Goal: Information Seeking & Learning: Learn about a topic

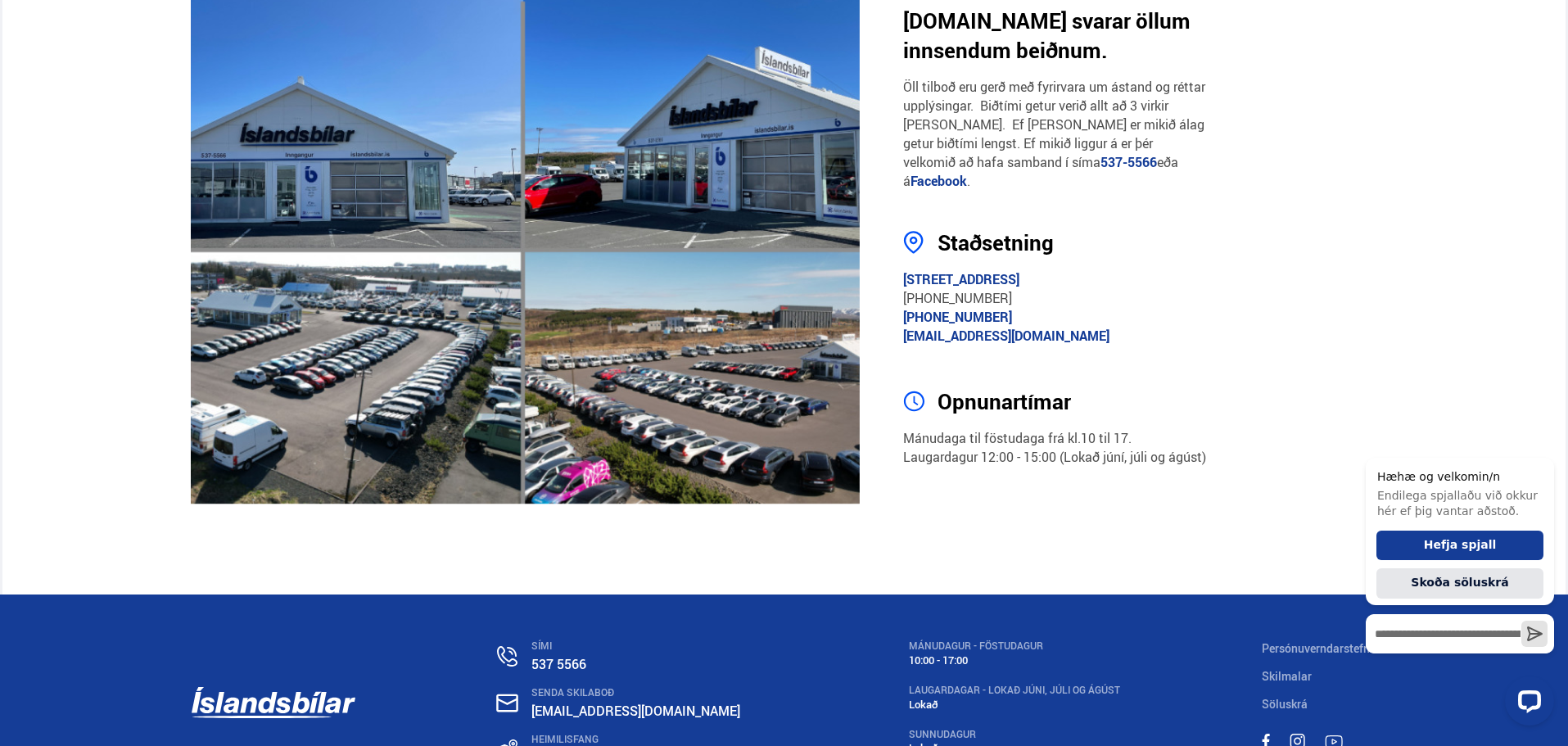
scroll to position [3188, 0]
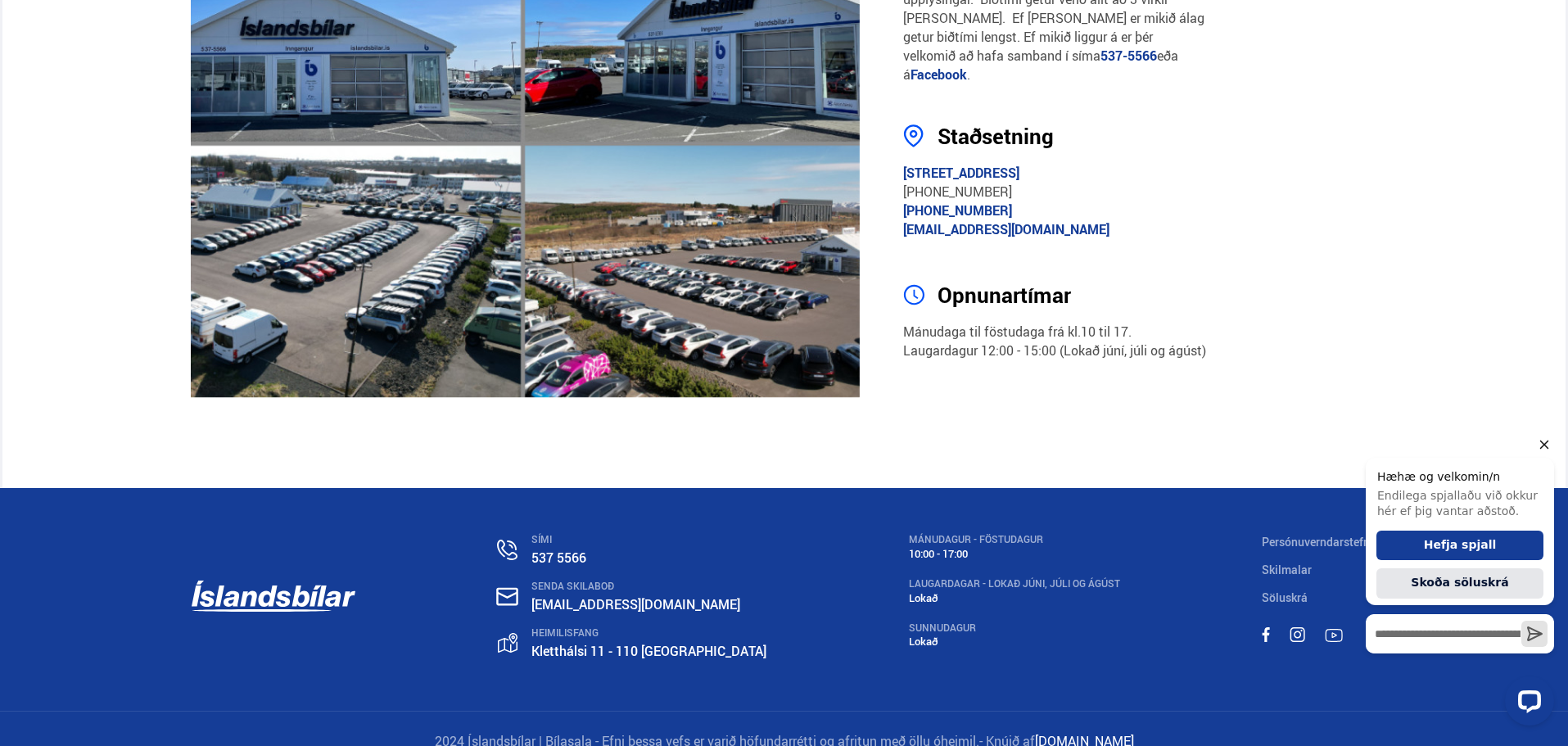
click at [1549, 441] on icon "Hide greeting" at bounding box center [1544, 445] width 20 height 20
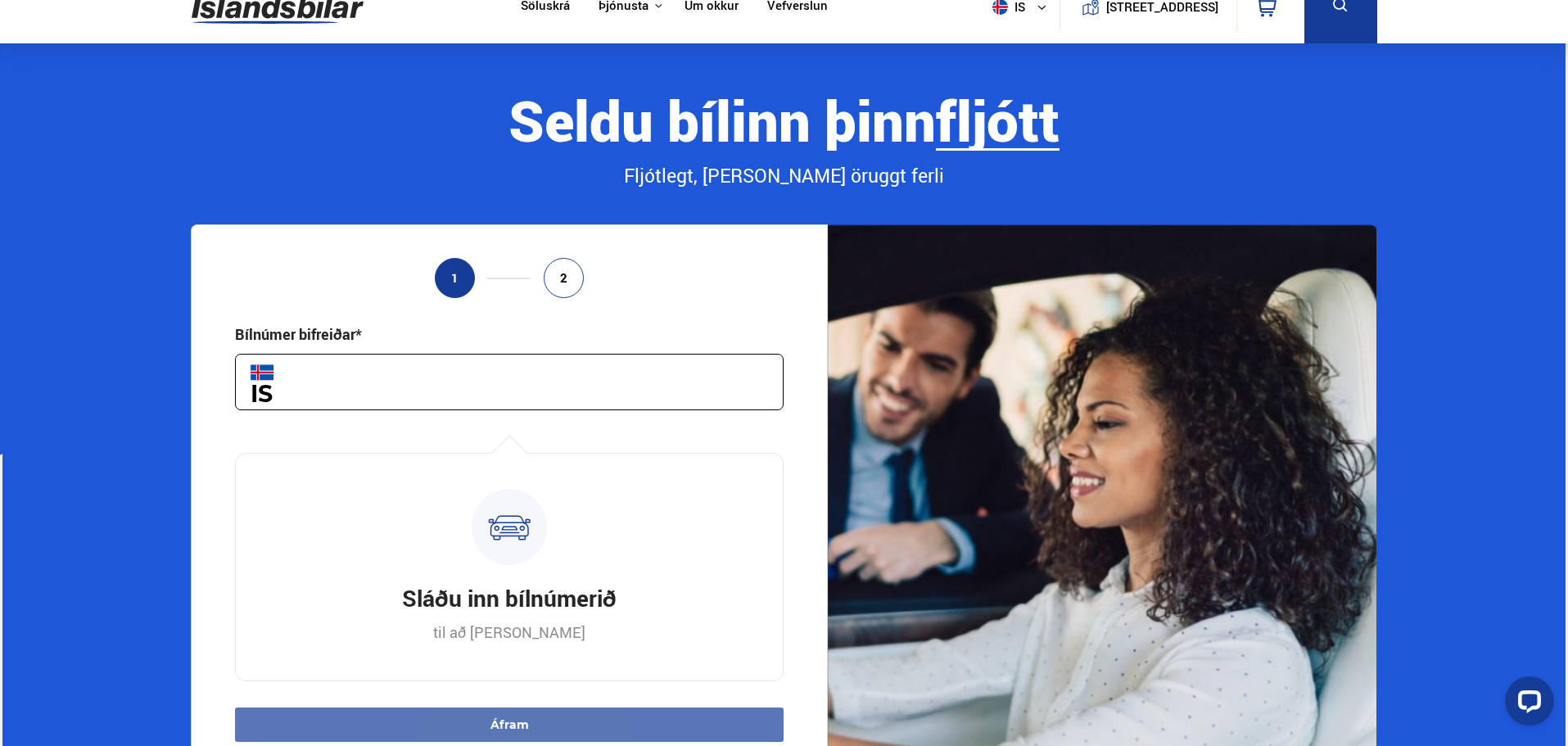
scroll to position [0, 0]
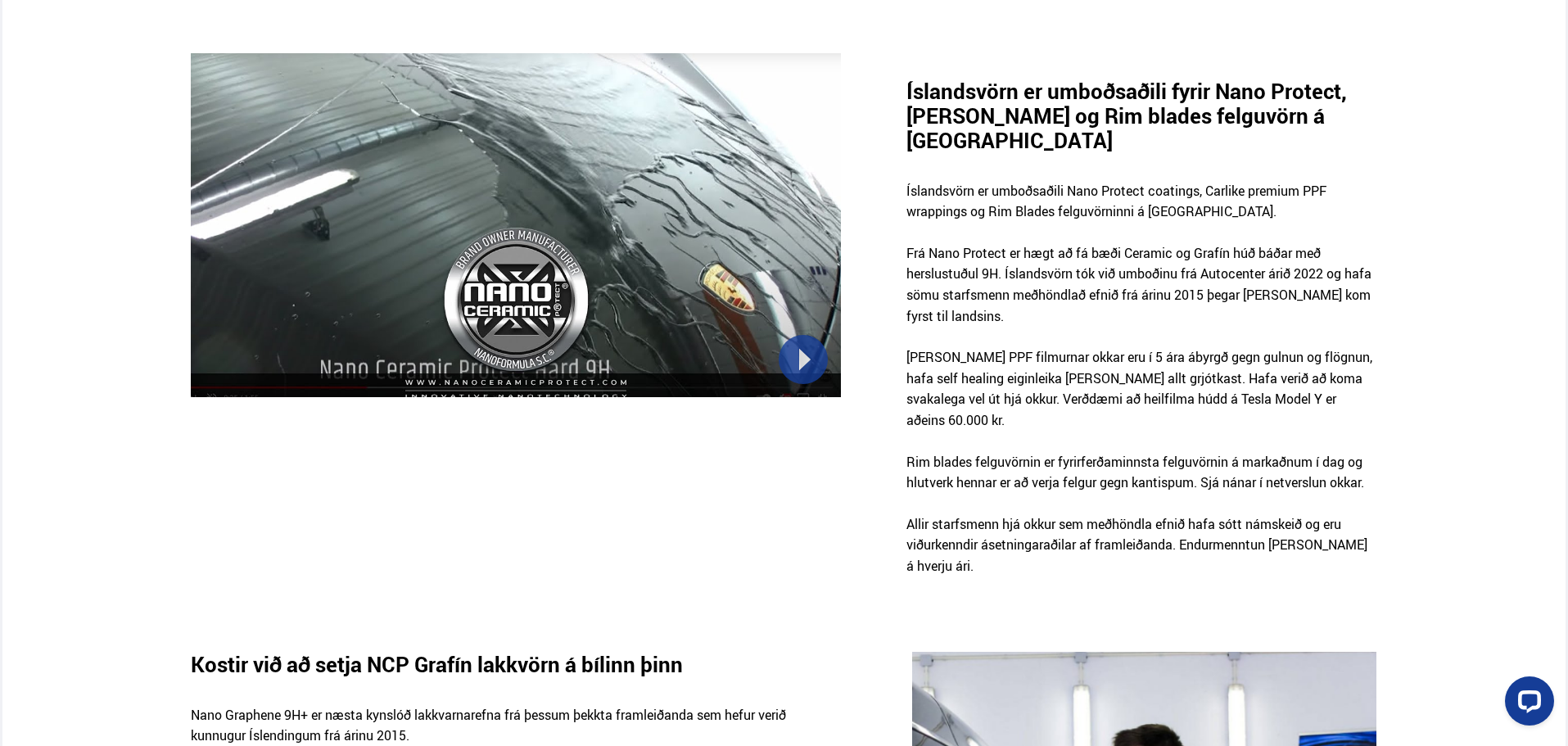
scroll to position [1065, 0]
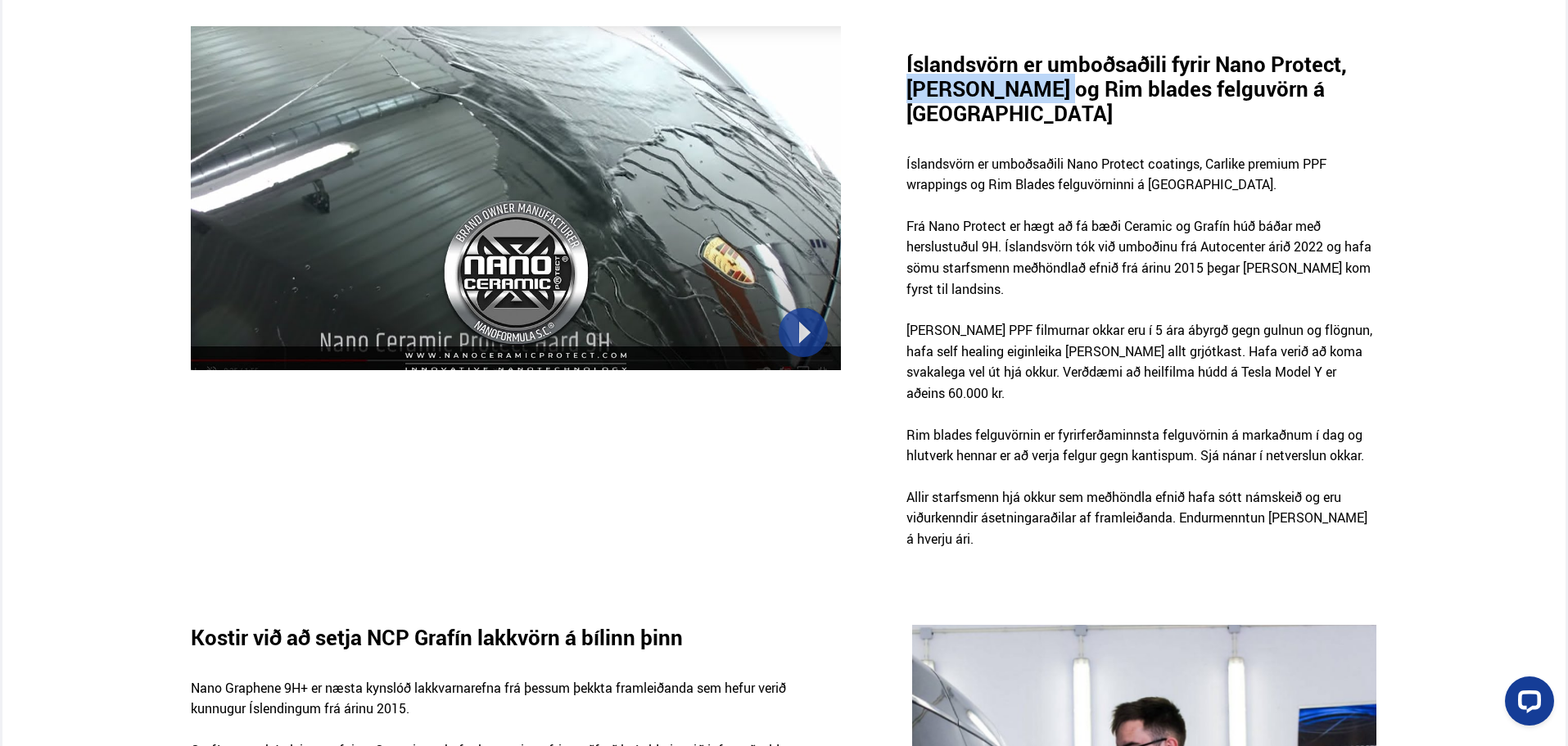
drag, startPoint x: 896, startPoint y: 83, endPoint x: 1034, endPoint y: 90, distance: 138.2
click at [1034, 90] on div "Íslandsvörn er umboðsaðili fyrir Nano Protect, Carlike filmun og Rim blades fel…" at bounding box center [784, 298] width 1212 height 544
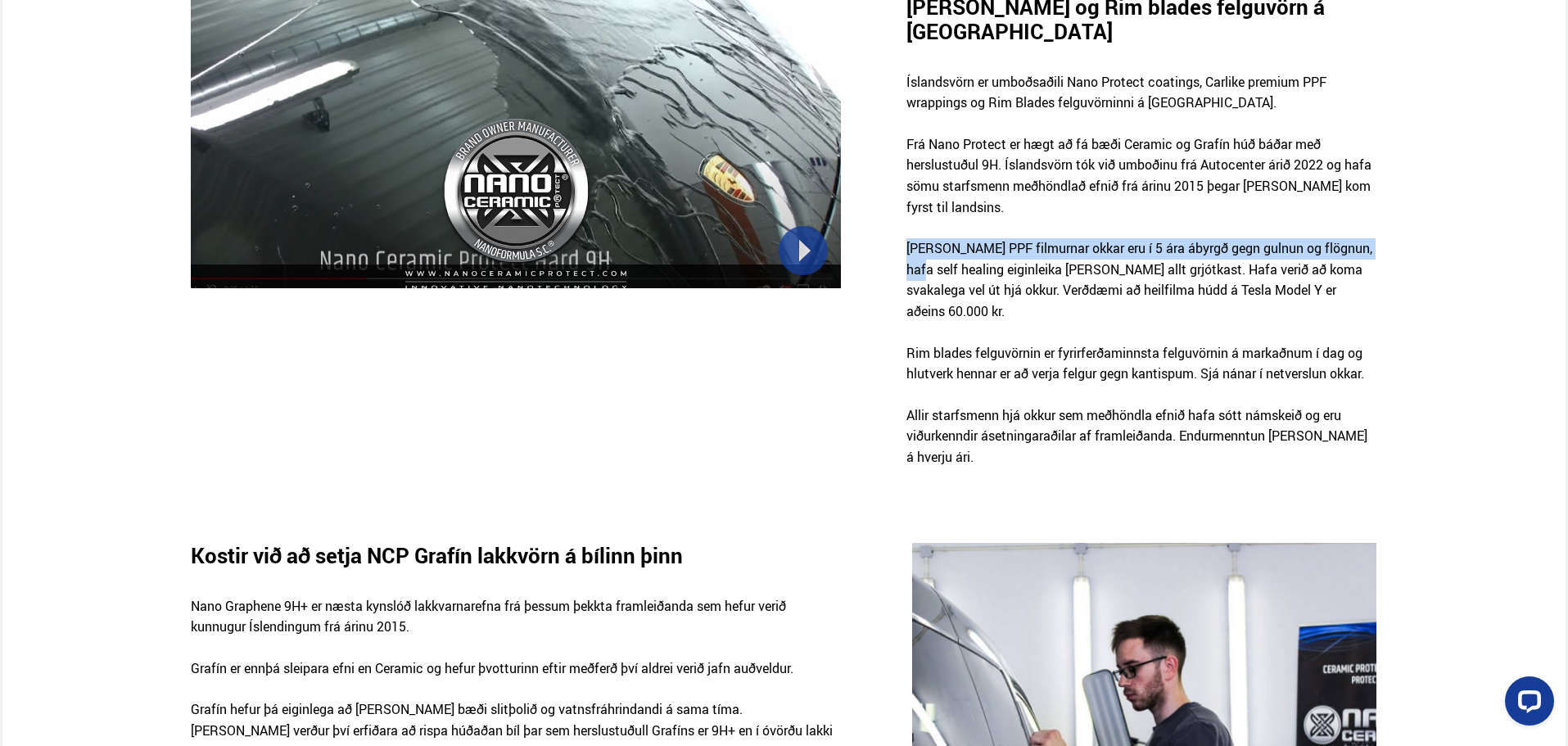
drag, startPoint x: 905, startPoint y: 220, endPoint x: 1423, endPoint y: 230, distance: 518.1
click at [1423, 230] on div "Íslandsvörn er umboðsaðili fyrir Nano Protect, Carlike filmun og Rim blades fel…" at bounding box center [784, 216] width 1564 height 544
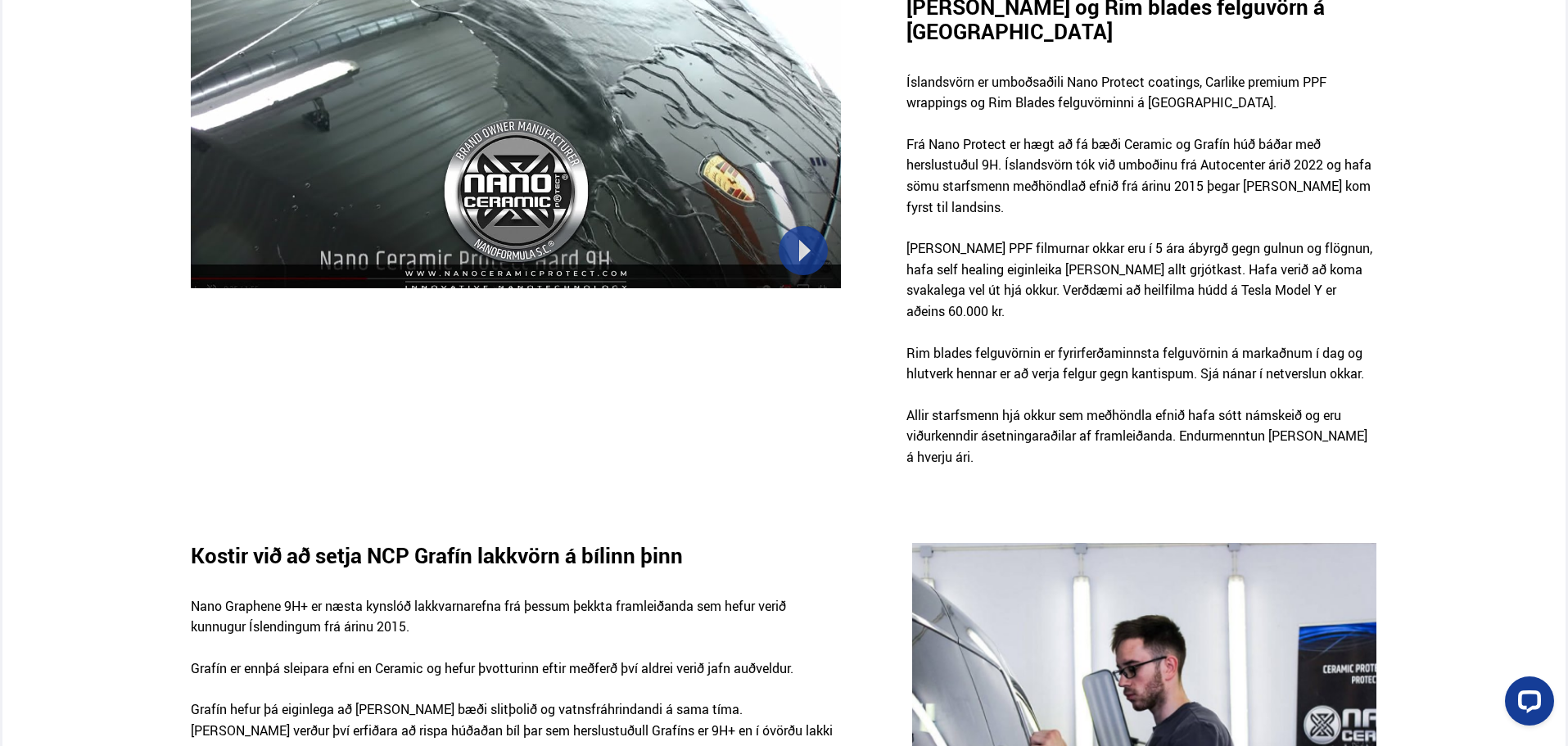
drag, startPoint x: 1314, startPoint y: 250, endPoint x: 1305, endPoint y: 241, distance: 12.7
click at [1311, 248] on p "Carlike PPF filmurnar okkar eru í 5 ára ábyrgð gegn gulnun og flögnun, hafa sel…" at bounding box center [1142, 290] width 471 height 104
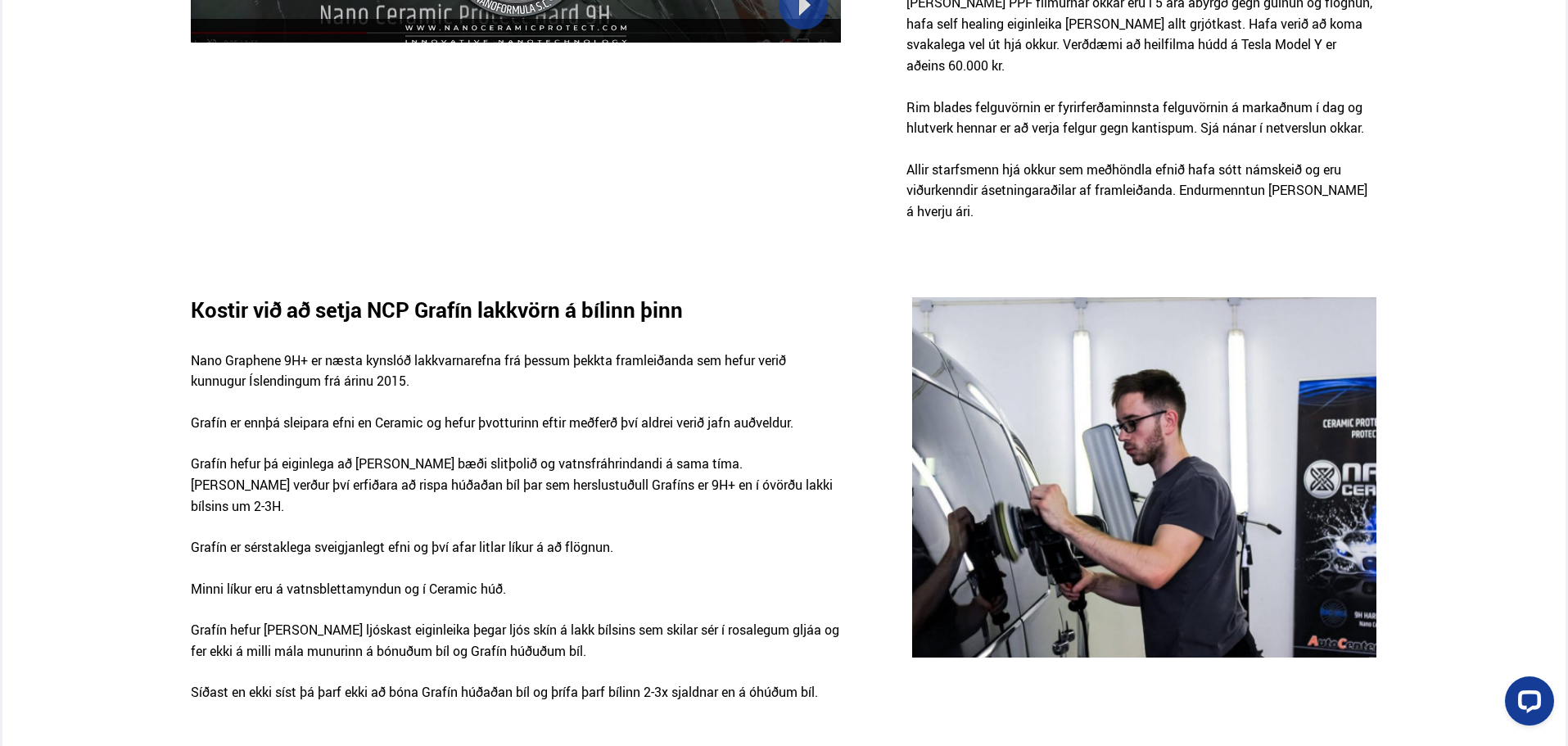
click at [427, 457] on p "Grafín hefur þá eiginlega að vera bæði slitþolið og vatnsfráhrindandi á sama tí…" at bounding box center [515, 495] width 649 height 83
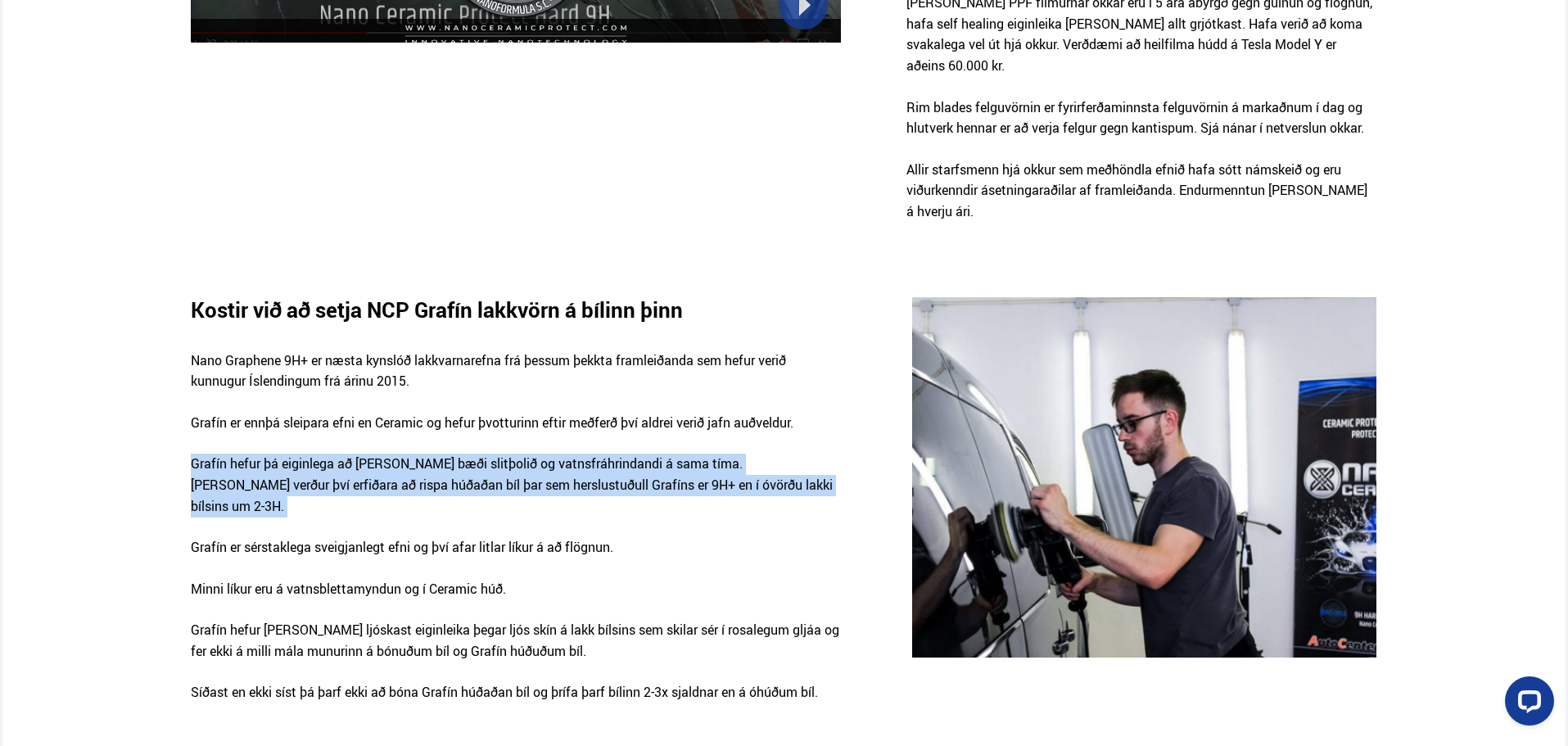
click at [427, 457] on p "Grafín hefur þá eiginlega að vera bæði slitþolið og vatnsfráhrindandi á sama tí…" at bounding box center [515, 495] width 649 height 83
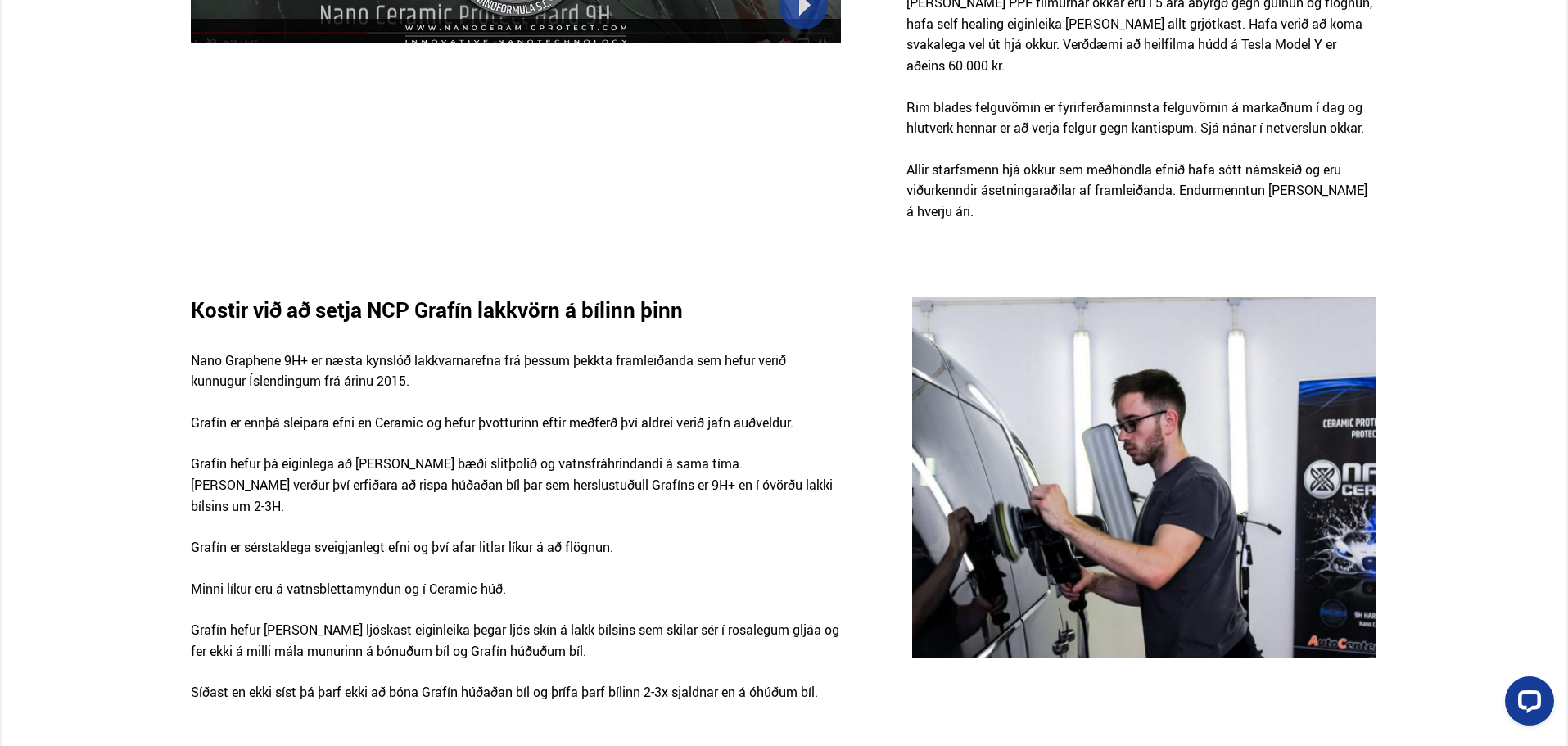
click at [457, 537] on p "Grafín er sérstaklega sveigjanlegt efni og því afar litlar líkur á að flögnun." at bounding box center [515, 557] width 649 height 42
click at [458, 454] on p "Grafín hefur þá eiginlega að vera bæði slitþolið og vatnsfráhrindandi á sama tí…" at bounding box center [515, 495] width 649 height 83
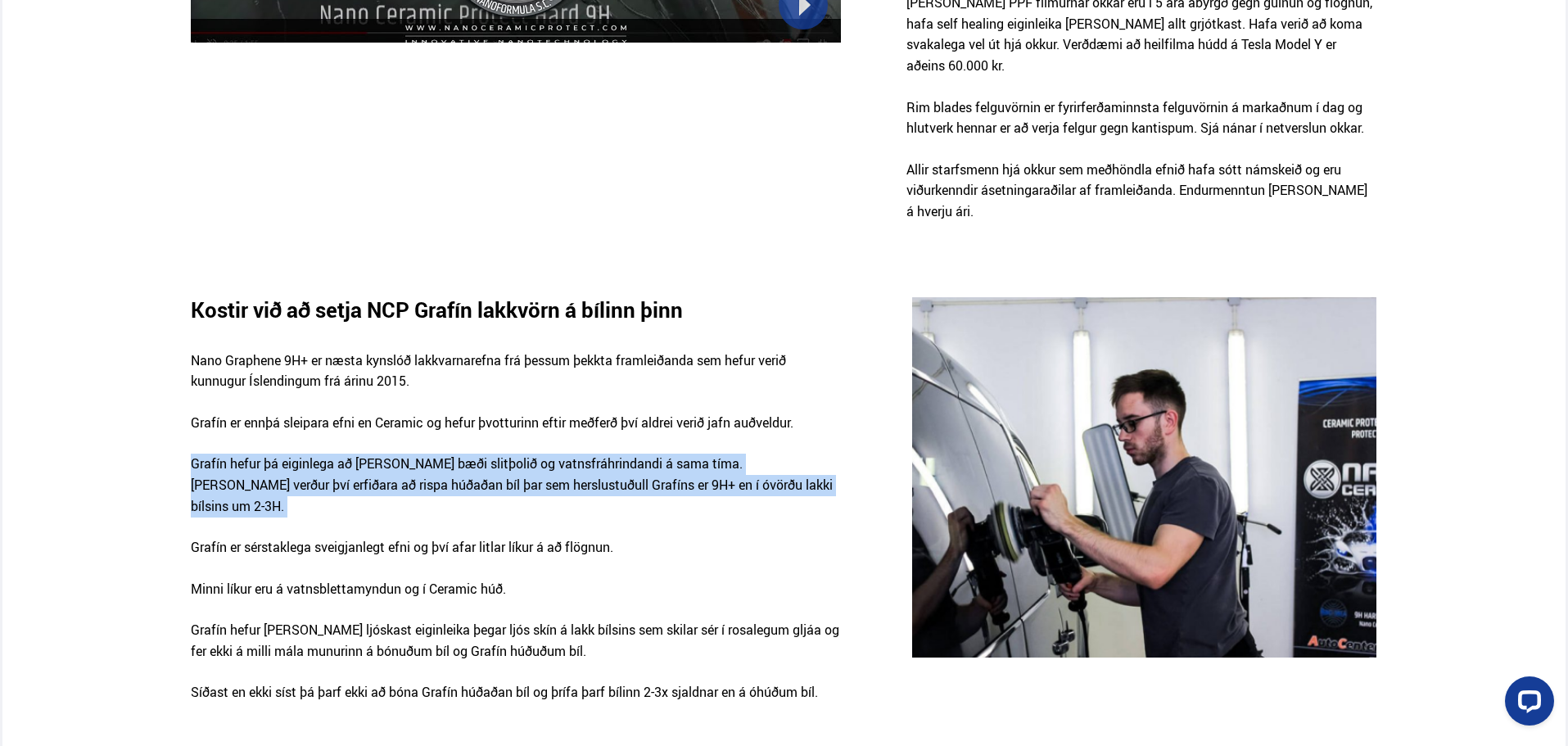
click at [458, 454] on p "Grafín hefur þá eiginlega að vera bæði slitþolið og vatnsfráhrindandi á sama tí…" at bounding box center [515, 495] width 649 height 83
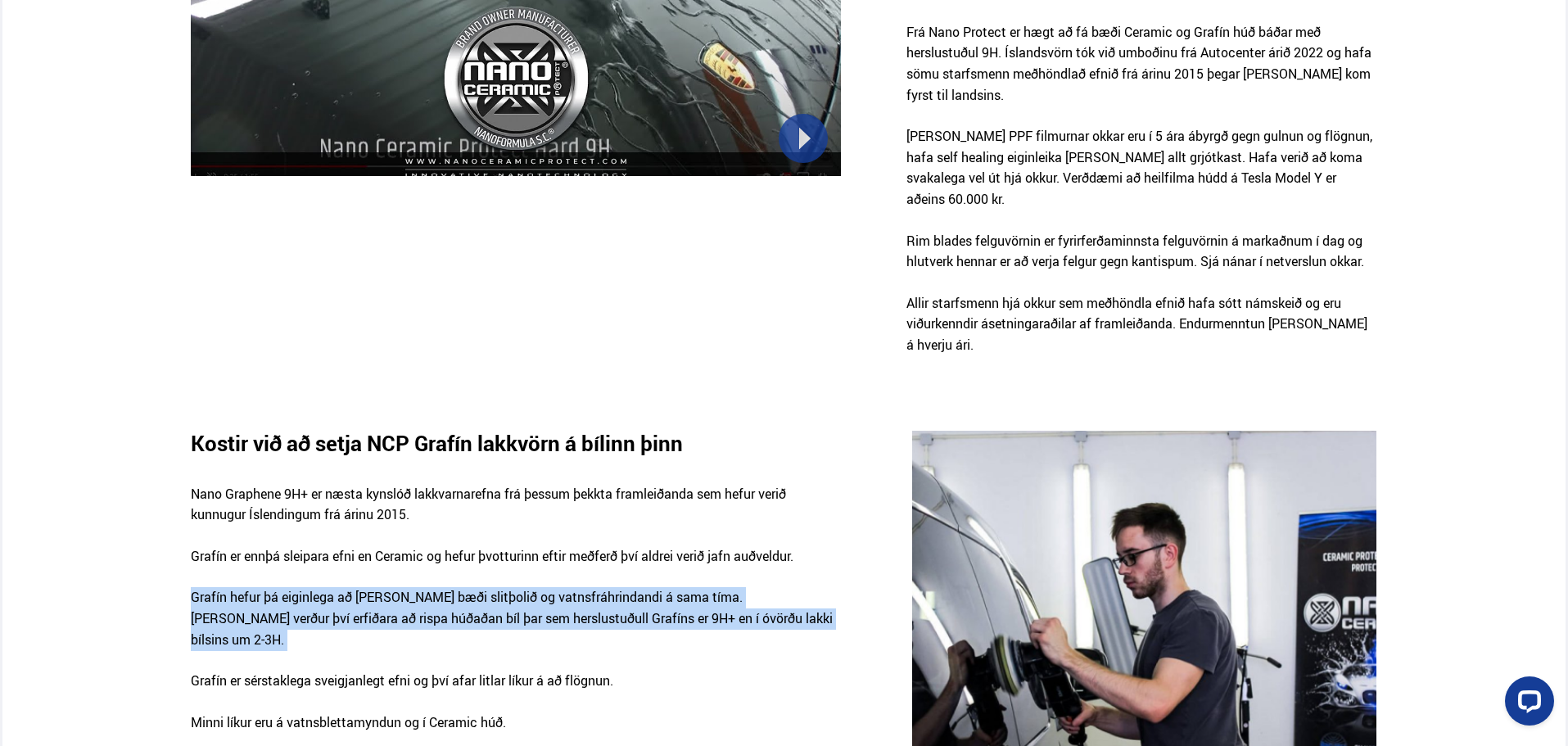
scroll to position [1310, 0]
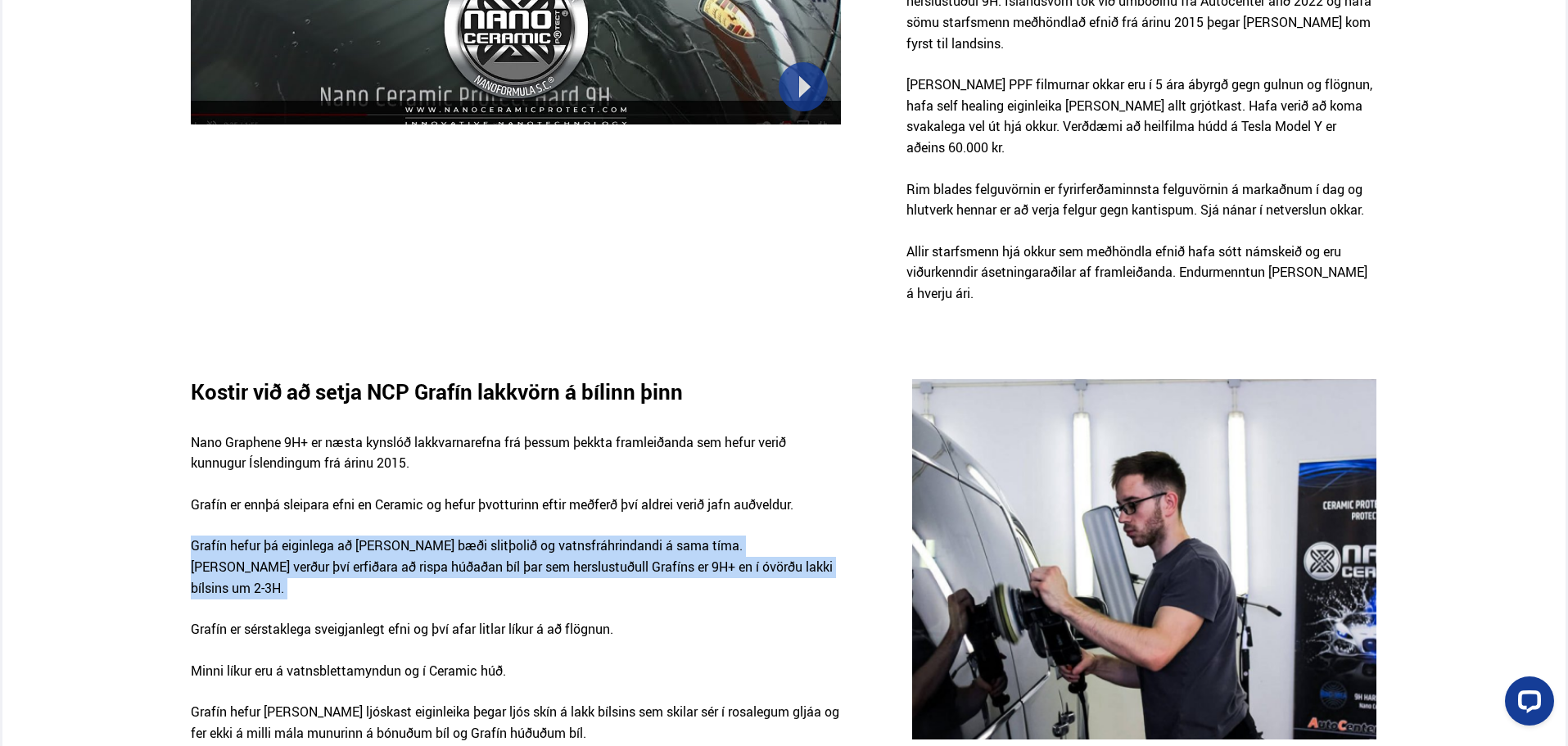
click at [644, 535] on p "Grafín hefur þá eiginlega að vera bæði slitþolið og vatnsfráhrindandi á sama tí…" at bounding box center [515, 576] width 649 height 83
